Goal: Use online tool/utility: Use online tool/utility

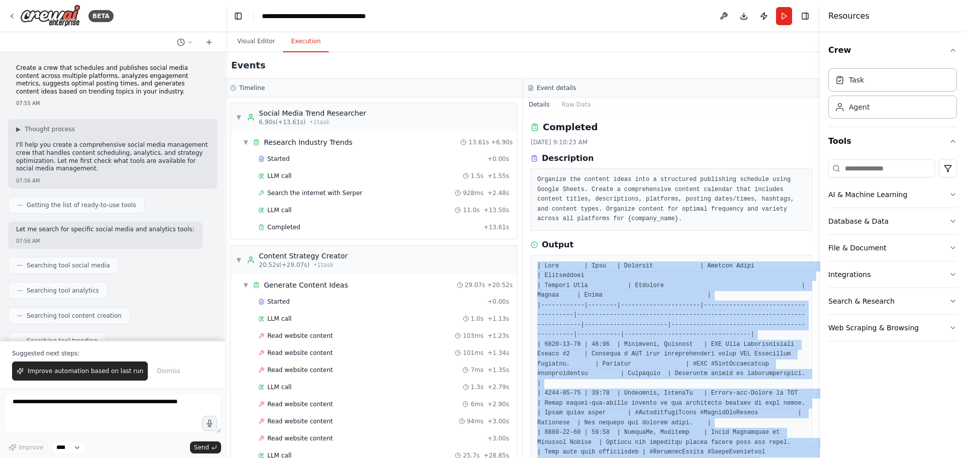
scroll to position [747, 0]
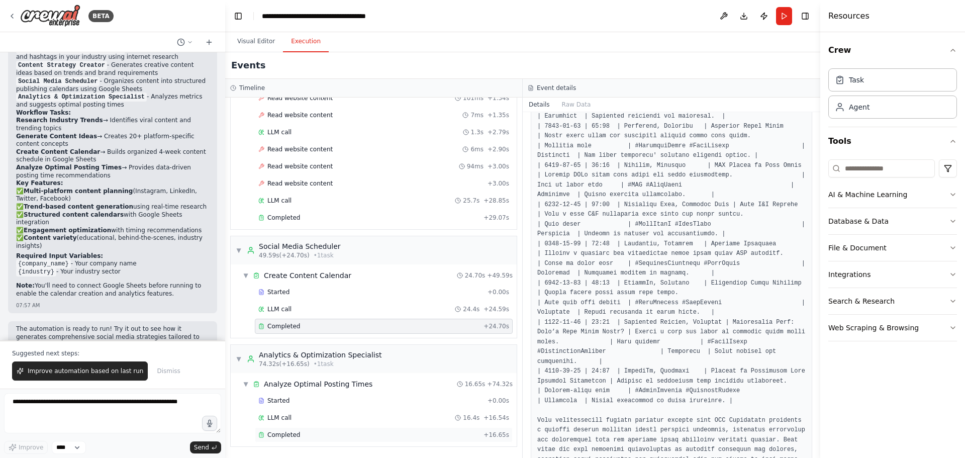
click at [295, 435] on span "Completed" at bounding box center [283, 435] width 33 height 8
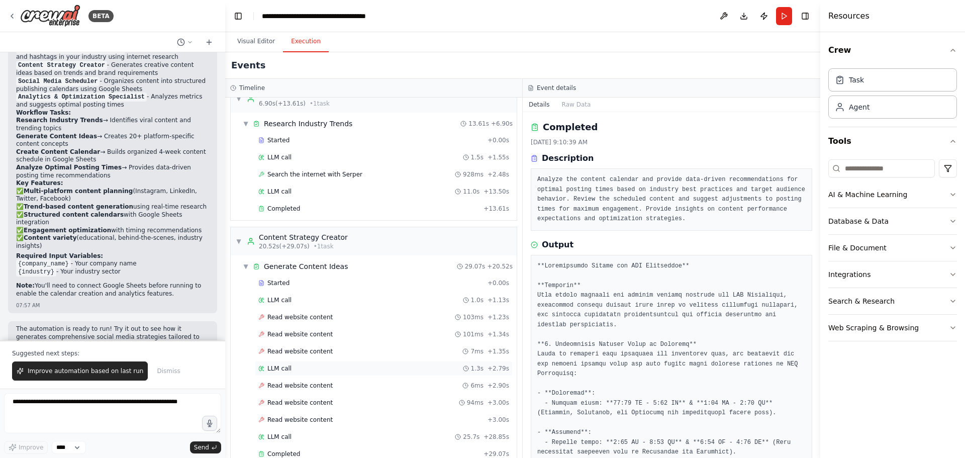
scroll to position [4, 0]
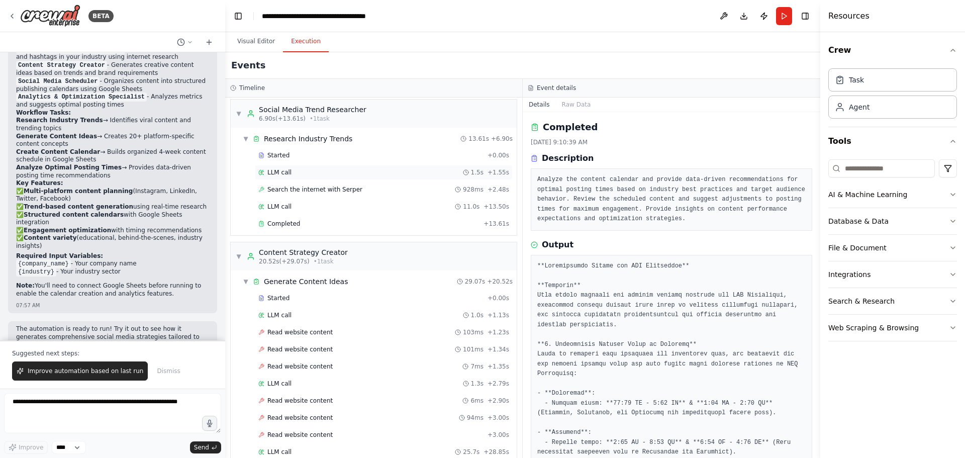
click at [308, 173] on div "LLM call 1.5s + 1.55s" at bounding box center [383, 172] width 251 height 8
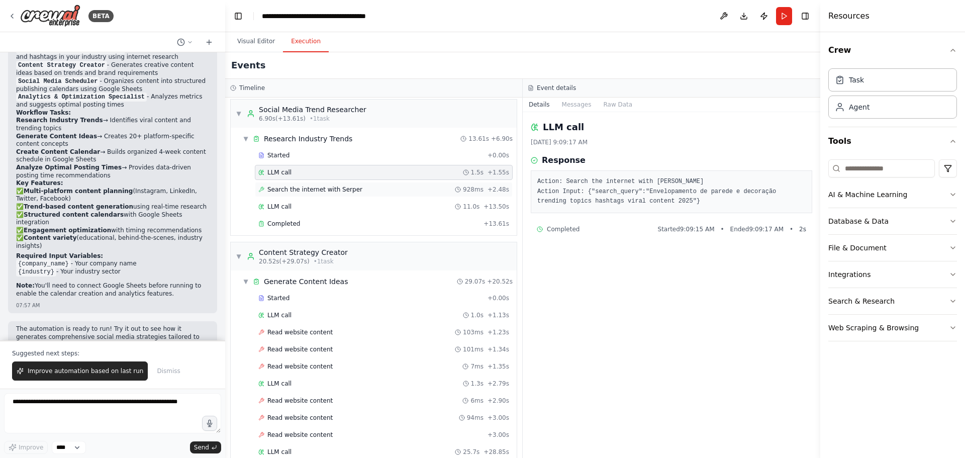
click at [305, 191] on span "Search the internet with Serper" at bounding box center [314, 189] width 95 height 8
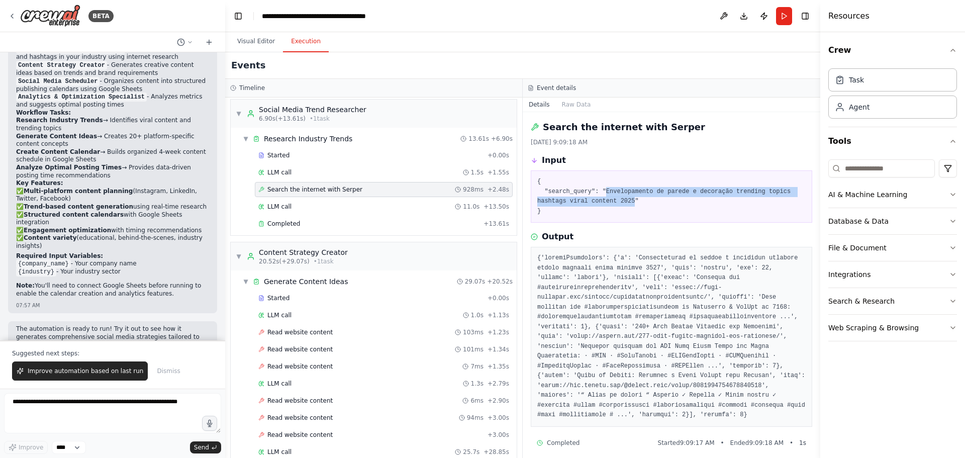
drag, startPoint x: 601, startPoint y: 190, endPoint x: 598, endPoint y: 203, distance: 14.0
click at [598, 203] on pre "{ "search_query": "Envelopamento de parede e decoração trending topics hashtags…" at bounding box center [671, 196] width 268 height 39
copy pre "Envelopamento de parede e decoração trending topics hashtags viral content 2025"
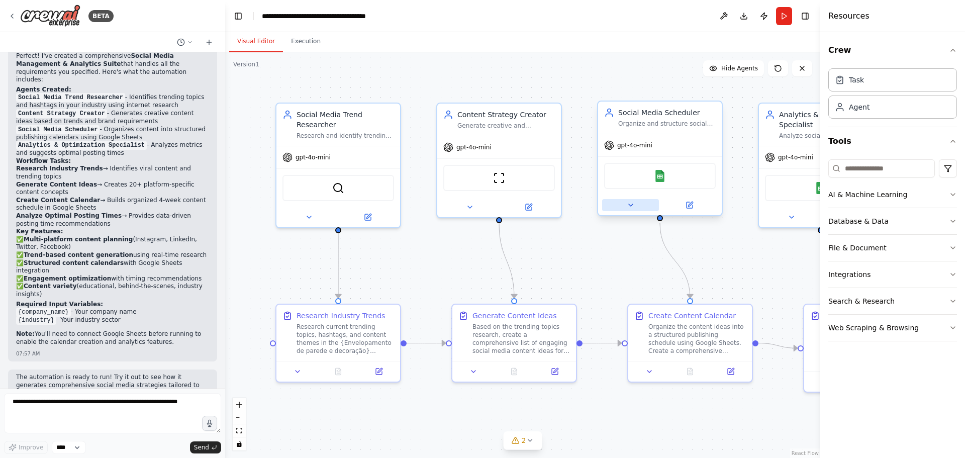
click at [630, 206] on icon at bounding box center [630, 205] width 4 height 2
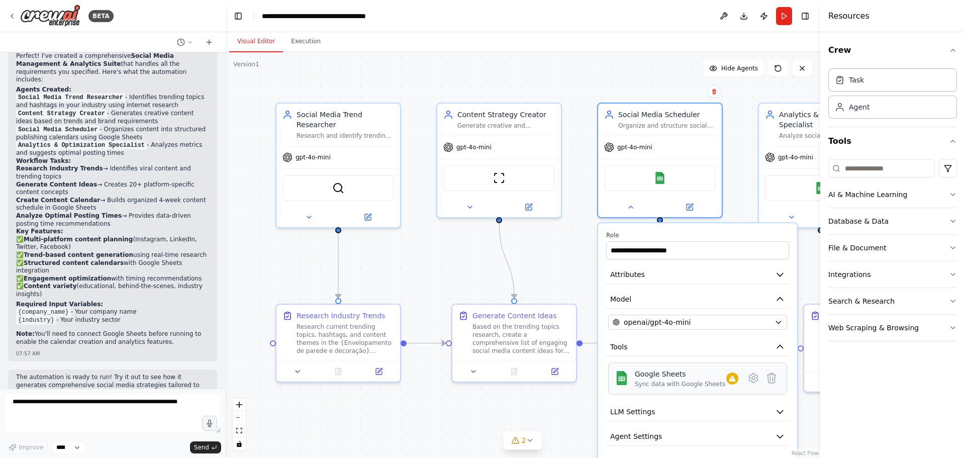
click at [731, 389] on div "Google Sheets Sync data with Google Sheets" at bounding box center [697, 378] width 179 height 32
